Goal: Participate in discussion: Engage in conversation with other users on a specific topic

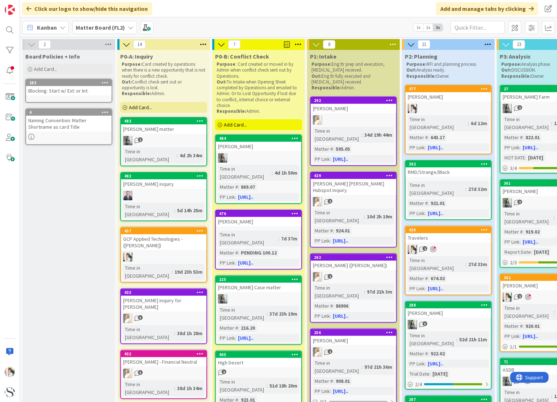
click at [110, 44] on icon at bounding box center [108, 44] width 9 height 11
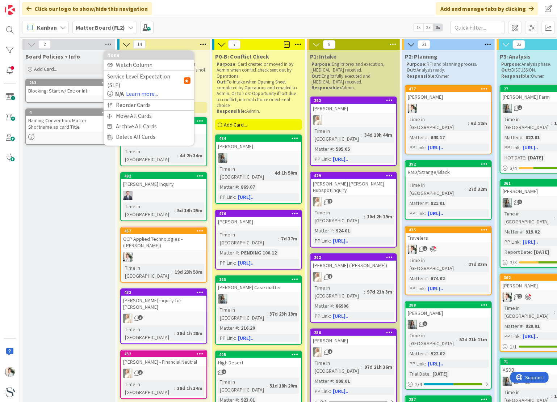
click at [104, 44] on icon at bounding box center [108, 44] width 9 height 11
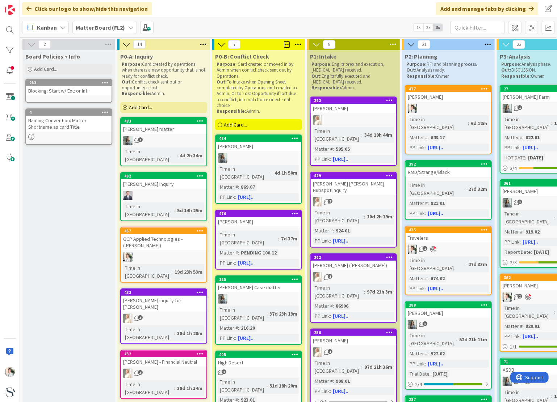
click at [28, 45] on icon at bounding box center [32, 45] width 8 height 8
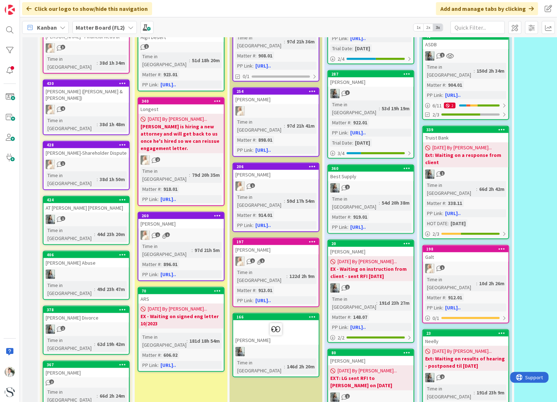
scroll to position [362, 0]
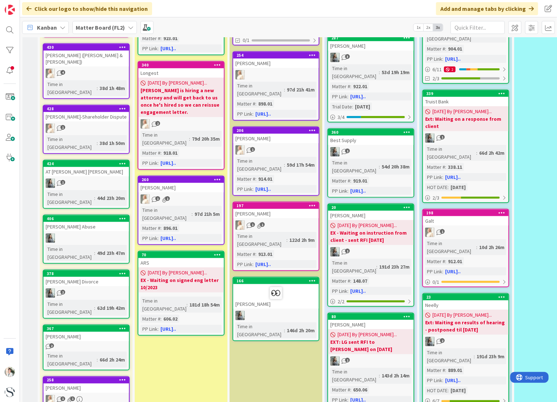
click at [62, 277] on div "[PERSON_NAME] Divorce" at bounding box center [85, 281] width 85 height 9
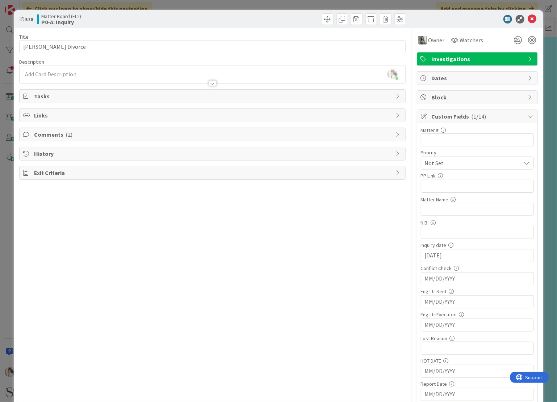
click at [55, 134] on span "Comments ( 2 )" at bounding box center [213, 134] width 358 height 9
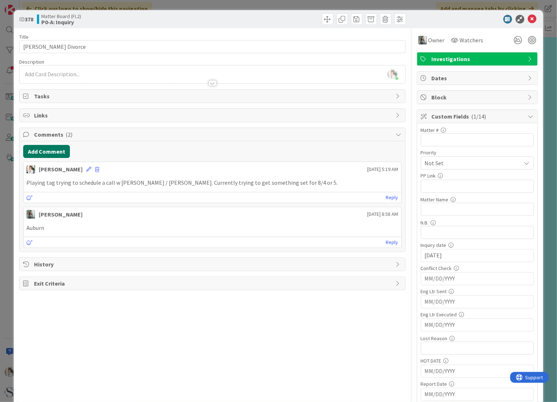
click at [50, 151] on button "Add Comment" at bounding box center [46, 151] width 47 height 13
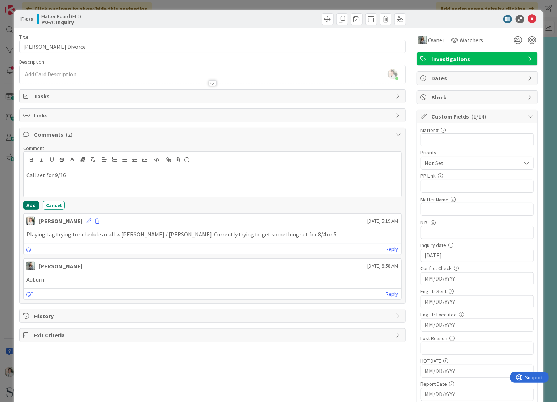
click at [32, 203] on button "Add" at bounding box center [31, 205] width 16 height 9
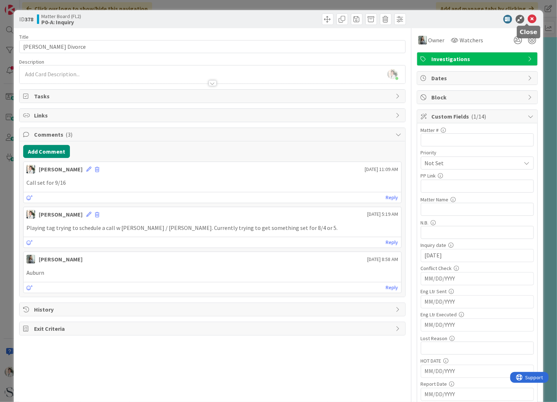
click at [528, 19] on icon at bounding box center [532, 19] width 9 height 9
